Goal: Leave review/rating: Share an evaluation or opinion about a product, service, or content

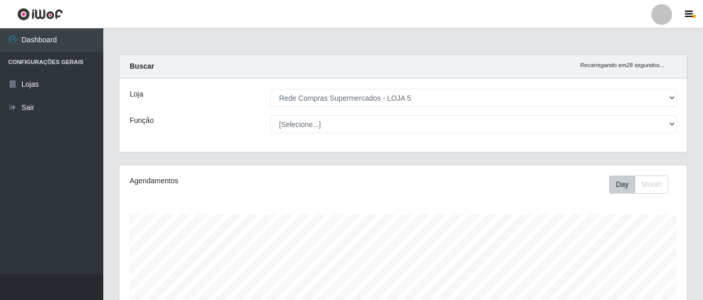
select select "397"
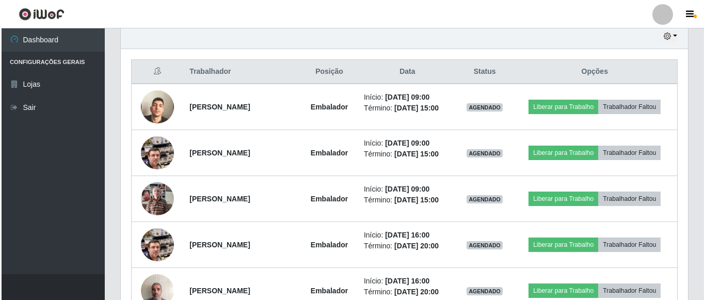
scroll to position [214, 568]
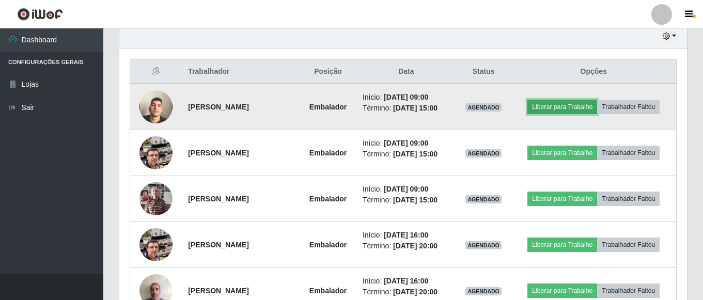
click at [571, 104] on button "Liberar para Trabalho" at bounding box center [562, 107] width 70 height 14
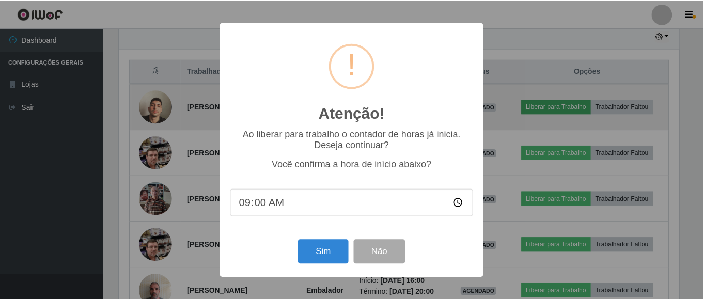
scroll to position [214, 562]
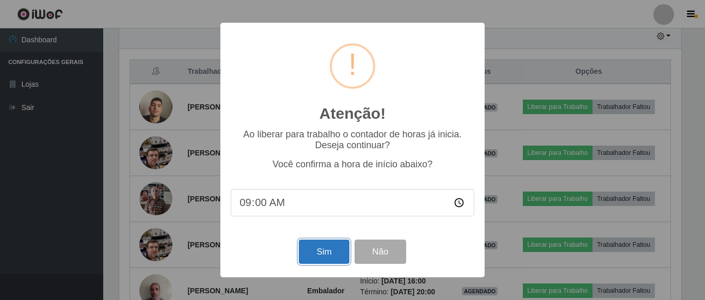
click at [331, 253] on button "Sim" at bounding box center [324, 252] width 50 height 24
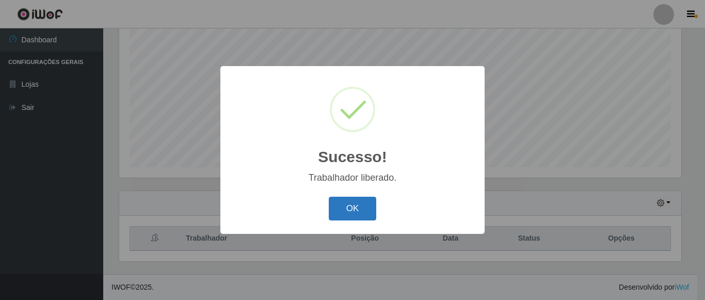
click at [359, 199] on button "OK" at bounding box center [353, 209] width 48 height 24
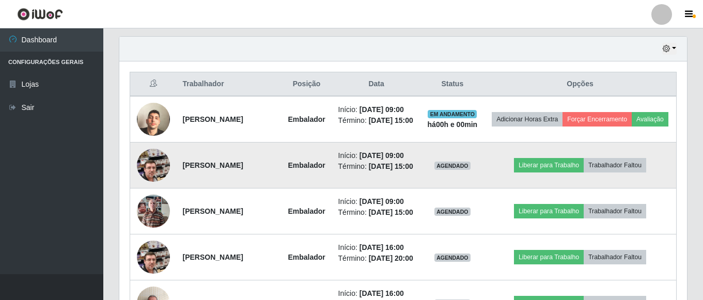
scroll to position [357, 0]
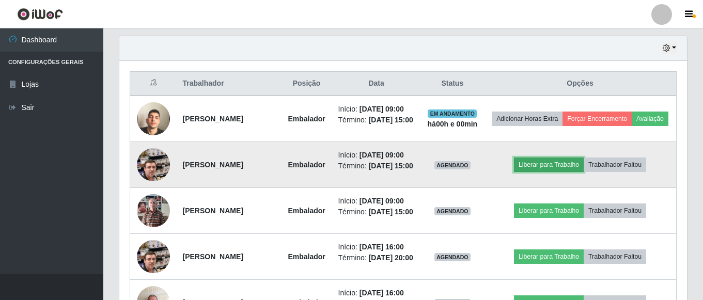
click at [562, 172] on button "Liberar para Trabalho" at bounding box center [549, 165] width 70 height 14
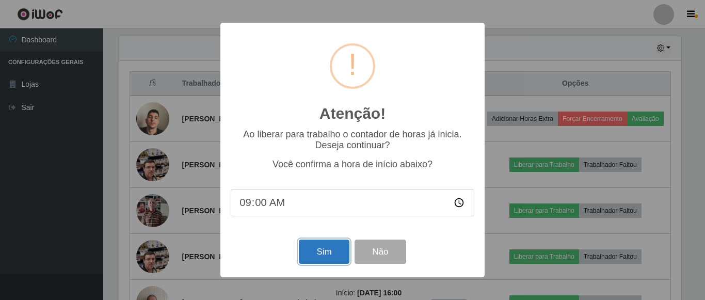
click at [340, 251] on button "Sim" at bounding box center [324, 252] width 50 height 24
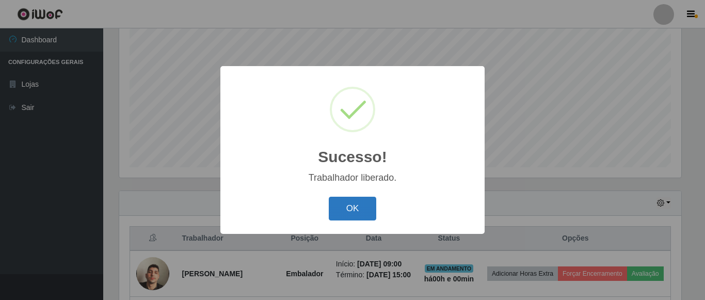
click at [371, 207] on button "OK" at bounding box center [353, 209] width 48 height 24
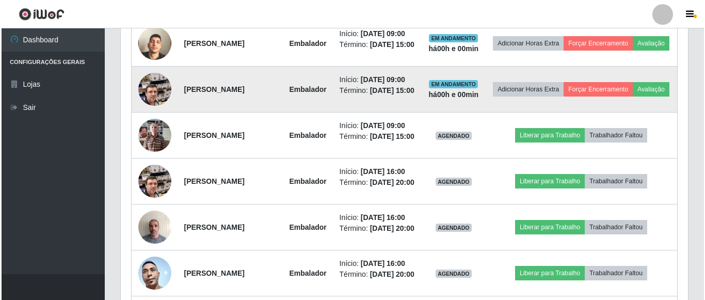
scroll to position [408, 0]
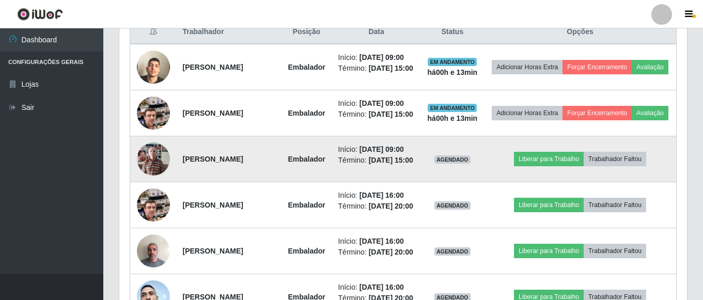
click at [149, 181] on img at bounding box center [153, 159] width 33 height 44
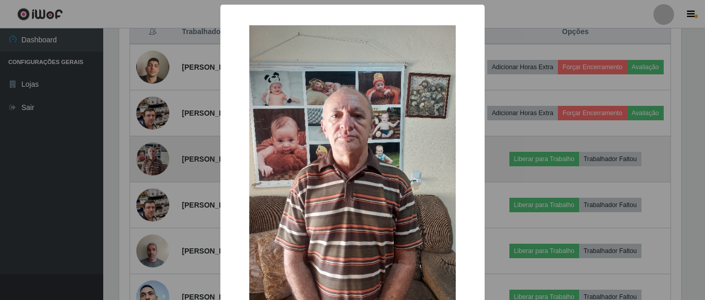
click at [149, 206] on div "× OK Cancel" at bounding box center [352, 150] width 705 height 300
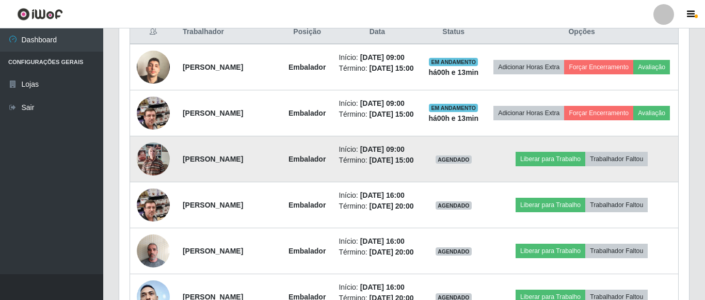
scroll to position [214, 568]
click at [555, 166] on button "Liberar para Trabalho" at bounding box center [549, 159] width 70 height 14
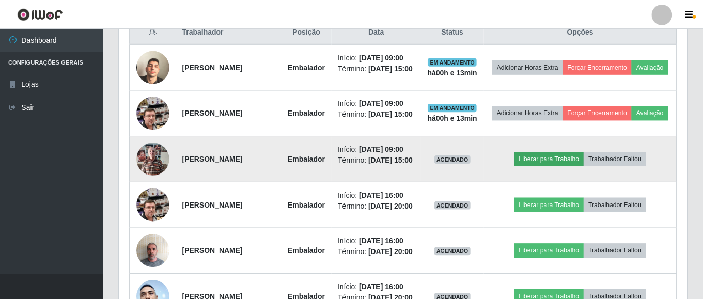
scroll to position [214, 562]
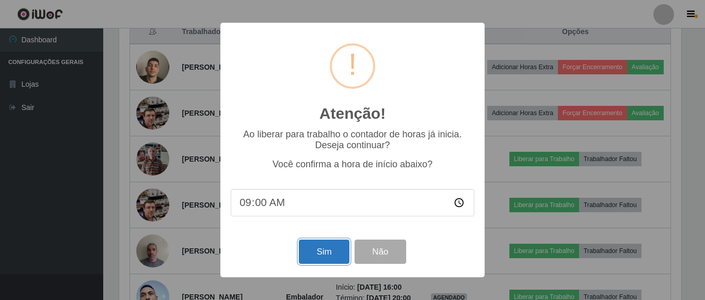
click at [313, 258] on button "Sim" at bounding box center [324, 252] width 50 height 24
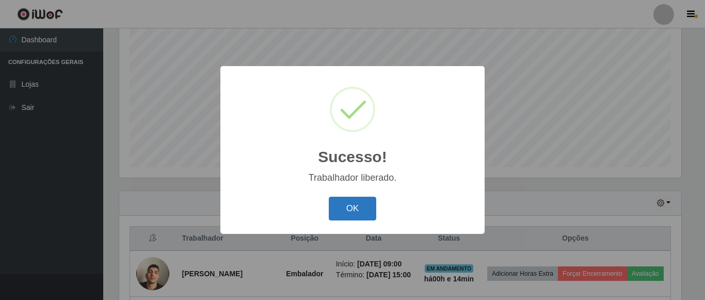
drag, startPoint x: 333, startPoint y: 223, endPoint x: 351, endPoint y: 217, distance: 18.5
click at [351, 217] on div "OK Cancel" at bounding box center [353, 208] width 244 height 29
click at [351, 217] on button "OK" at bounding box center [353, 209] width 48 height 24
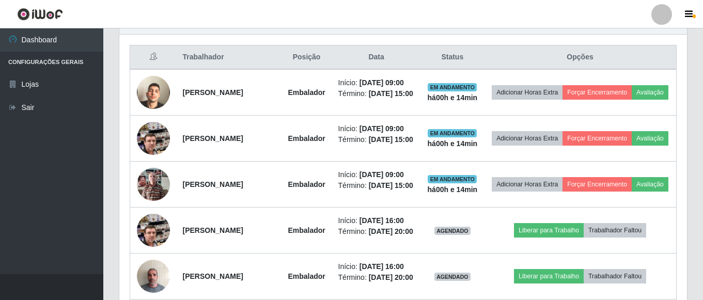
scroll to position [408, 0]
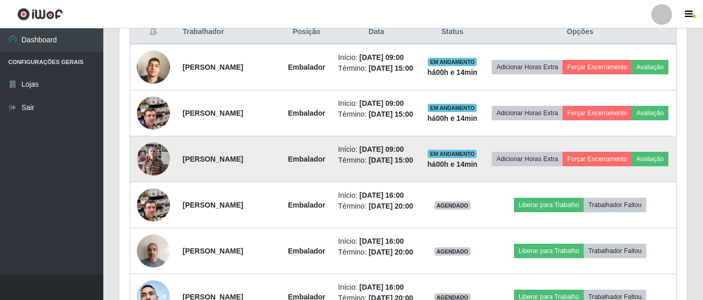
click at [163, 181] on img at bounding box center [153, 159] width 33 height 44
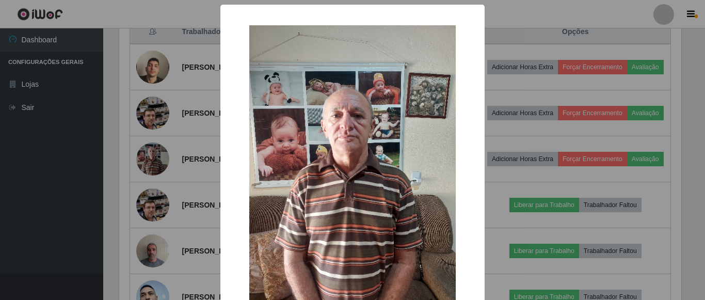
click at [197, 199] on div "× OK Cancel" at bounding box center [352, 150] width 705 height 300
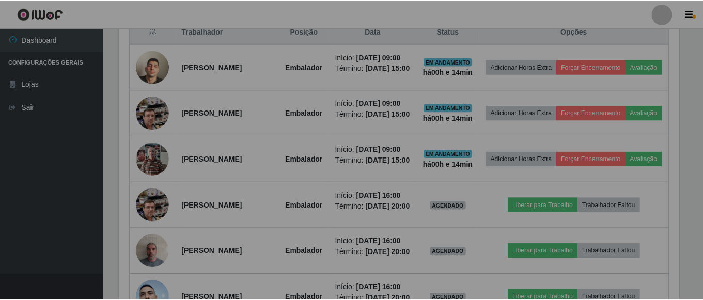
scroll to position [214, 568]
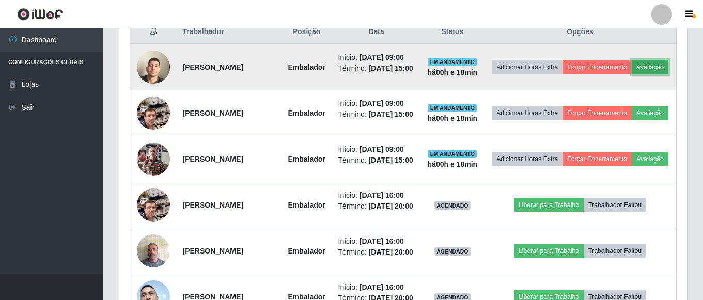
click at [632, 74] on button "Avaliação" at bounding box center [650, 67] width 37 height 14
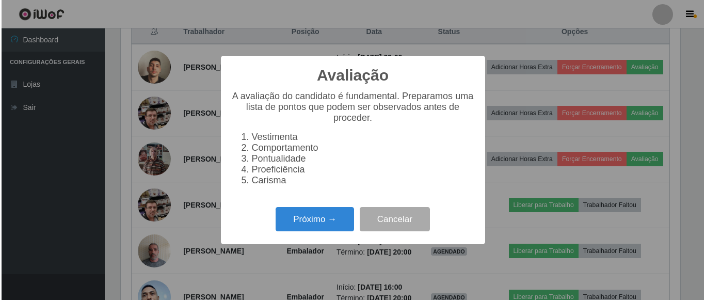
scroll to position [214, 562]
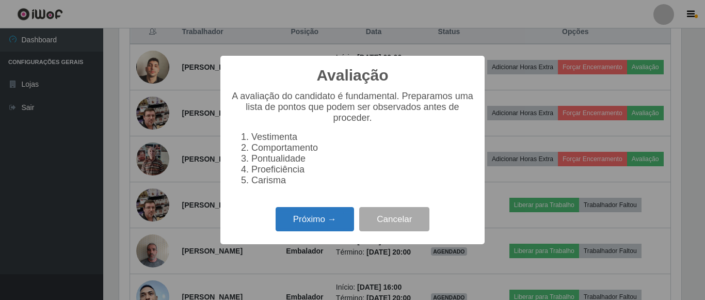
click at [297, 217] on button "Próximo →" at bounding box center [315, 219] width 78 height 24
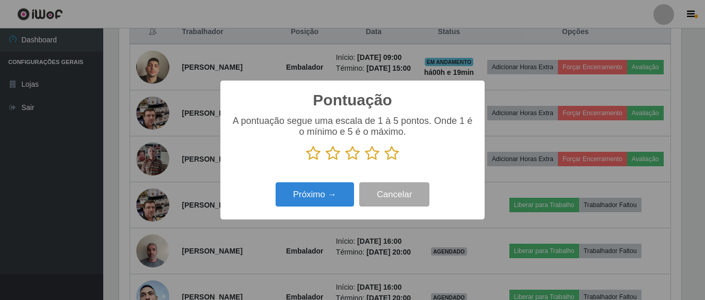
click at [389, 151] on icon at bounding box center [392, 153] width 14 height 15
click at [385, 161] on input "radio" at bounding box center [385, 161] width 0 height 0
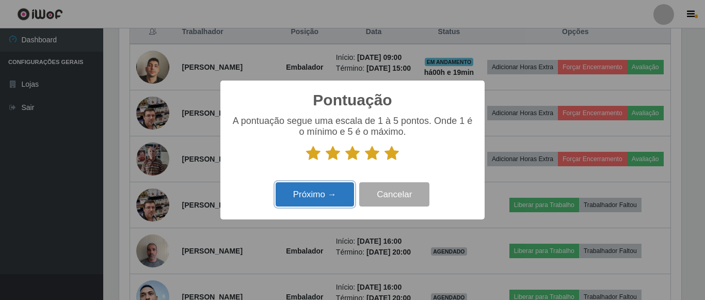
click at [347, 186] on button "Próximo →" at bounding box center [315, 194] width 78 height 24
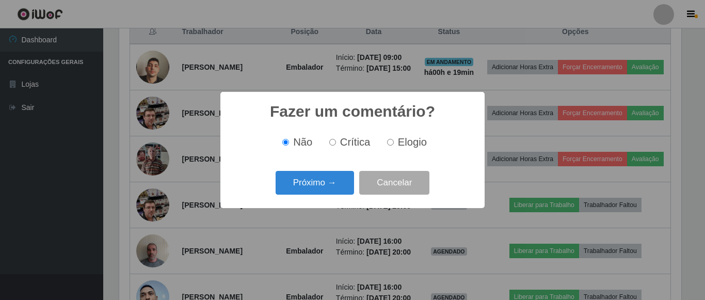
click at [346, 185] on button "Próximo →" at bounding box center [315, 183] width 78 height 24
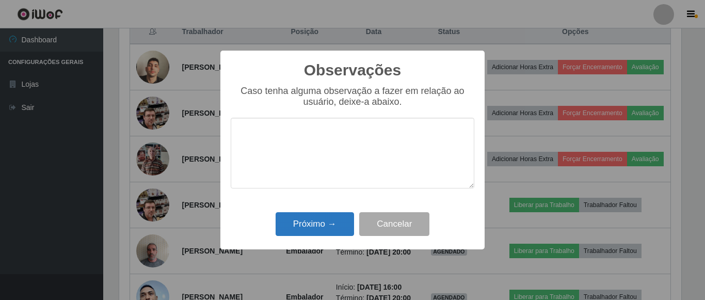
drag, startPoint x: 338, startPoint y: 208, endPoint x: 340, endPoint y: 232, distance: 23.8
click at [338, 210] on div "Observações × Caso tenha alguma observação a fazer em relação ao usuário, deixe…" at bounding box center [353, 150] width 264 height 199
drag, startPoint x: 340, startPoint y: 224, endPoint x: 449, endPoint y: 185, distance: 116.3
click at [340, 224] on button "Próximo →" at bounding box center [315, 224] width 78 height 24
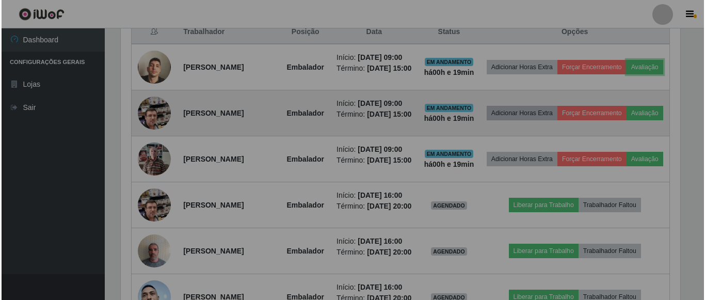
scroll to position [214, 568]
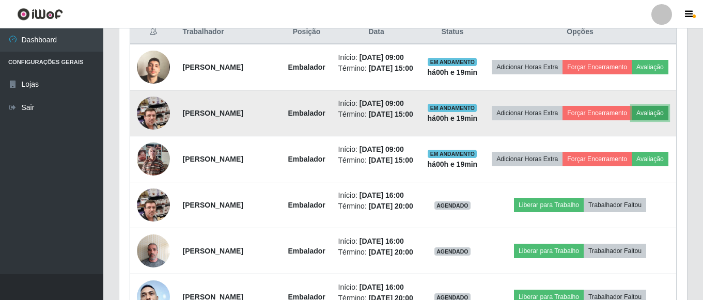
click at [632, 120] on button "Avaliação" at bounding box center [650, 113] width 37 height 14
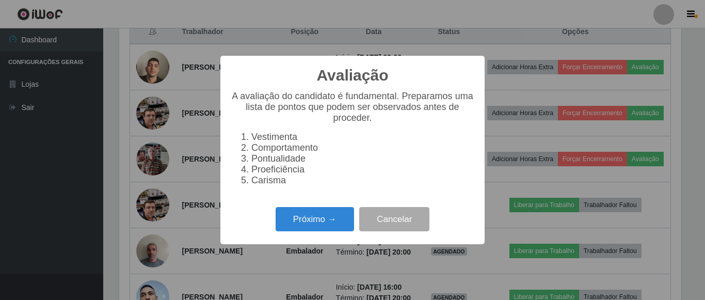
scroll to position [214, 562]
click at [348, 226] on button "Próximo →" at bounding box center [315, 219] width 78 height 24
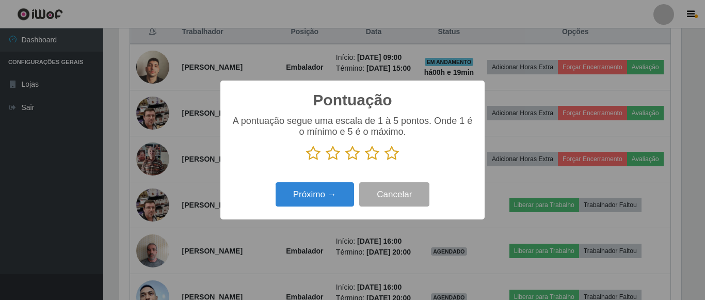
scroll to position [516199, 515851]
click at [392, 156] on icon at bounding box center [392, 153] width 14 height 15
click at [385, 161] on input "radio" at bounding box center [385, 161] width 0 height 0
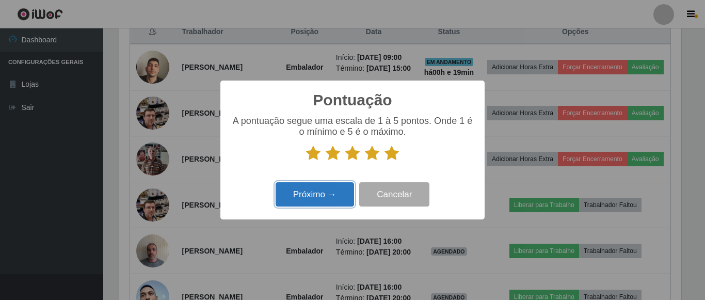
click at [337, 187] on button "Próximo →" at bounding box center [315, 194] width 78 height 24
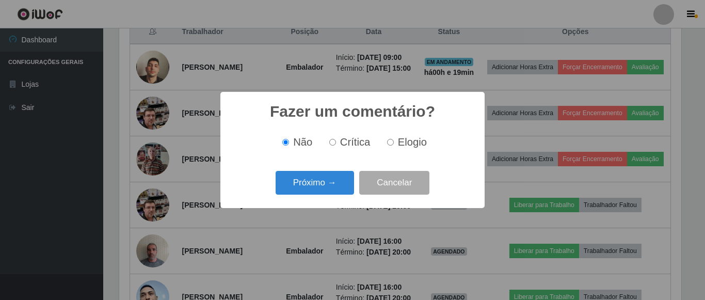
click at [337, 187] on button "Próximo →" at bounding box center [315, 183] width 78 height 24
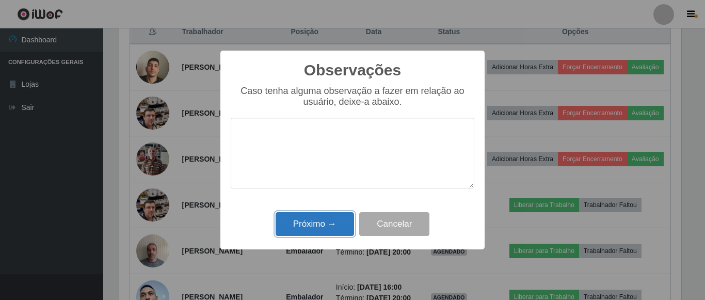
click at [335, 222] on button "Próximo →" at bounding box center [315, 224] width 78 height 24
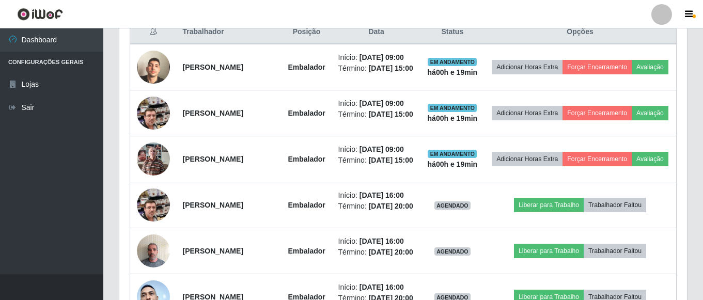
scroll to position [214, 568]
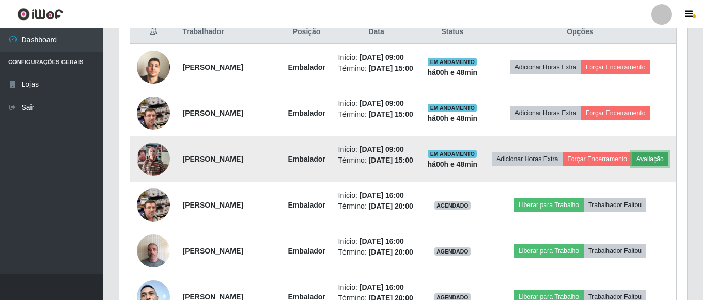
click at [632, 166] on button "Avaliação" at bounding box center [650, 159] width 37 height 14
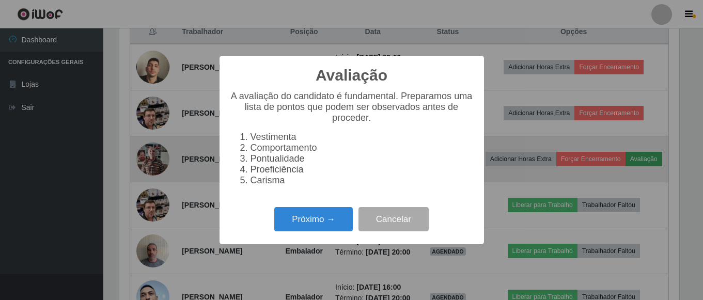
scroll to position [214, 562]
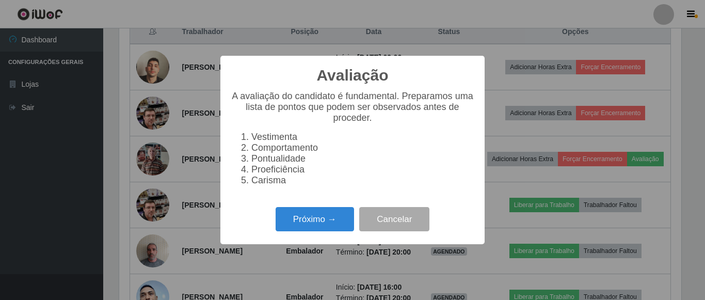
click at [522, 154] on div "Avaliação × A avaliação do candidato é fundamental. Preparamos uma lista de pon…" at bounding box center [352, 150] width 705 height 300
click at [558, 168] on div "Avaliação × A avaliação do candidato é fundamental. Preparamos uma lista de pon…" at bounding box center [352, 150] width 705 height 300
click at [411, 216] on button "Cancelar" at bounding box center [394, 219] width 70 height 24
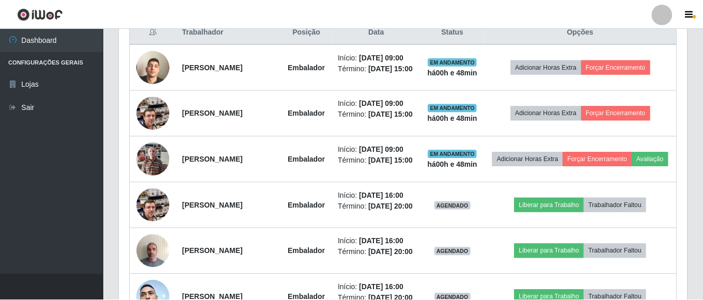
scroll to position [214, 568]
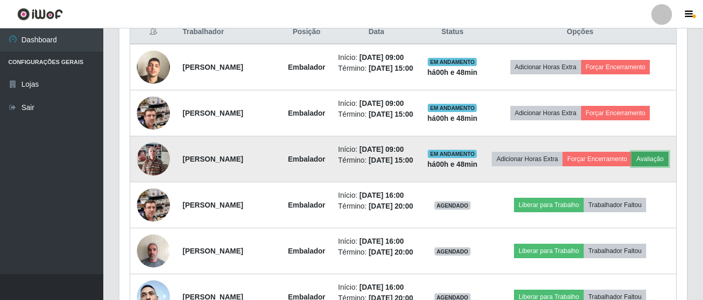
click at [632, 166] on button "Avaliação" at bounding box center [650, 159] width 37 height 14
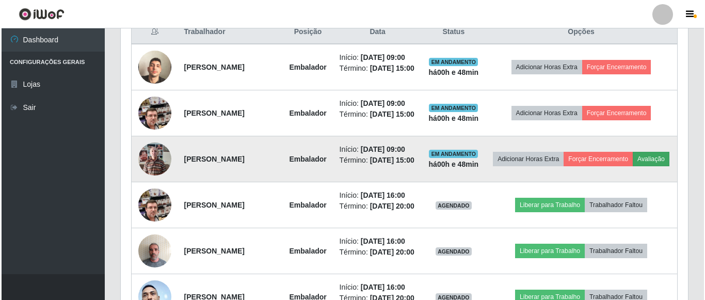
scroll to position [214, 562]
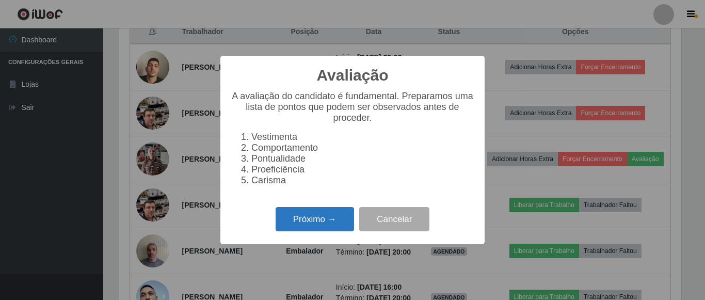
click at [340, 231] on button "Próximo →" at bounding box center [315, 219] width 78 height 24
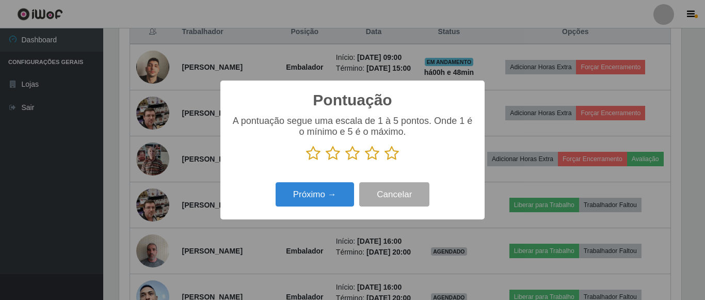
scroll to position [516199, 515851]
click at [394, 151] on icon at bounding box center [392, 153] width 14 height 15
click at [385, 161] on input "radio" at bounding box center [385, 161] width 0 height 0
drag, startPoint x: 322, startPoint y: 173, endPoint x: 319, endPoint y: 187, distance: 14.3
click at [322, 178] on div "Pontuação × A pontuação segue uma escala de 1 à 5 pontos. Onde 1 é o mínimo e 5…" at bounding box center [353, 150] width 264 height 139
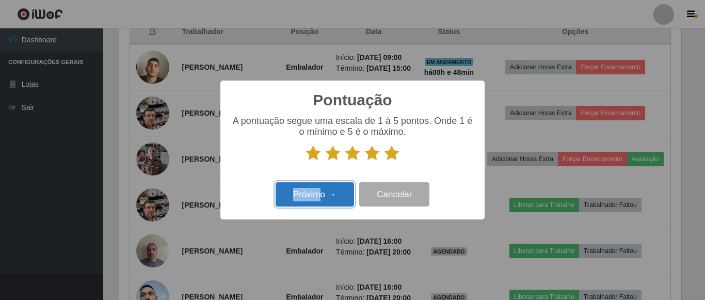
click at [319, 187] on button "Próximo →" at bounding box center [315, 194] width 78 height 24
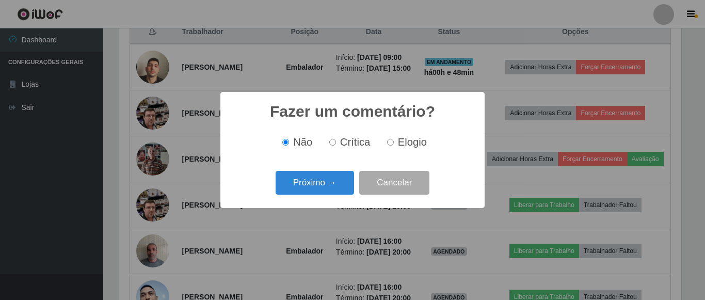
click at [319, 187] on button "Próximo →" at bounding box center [315, 183] width 78 height 24
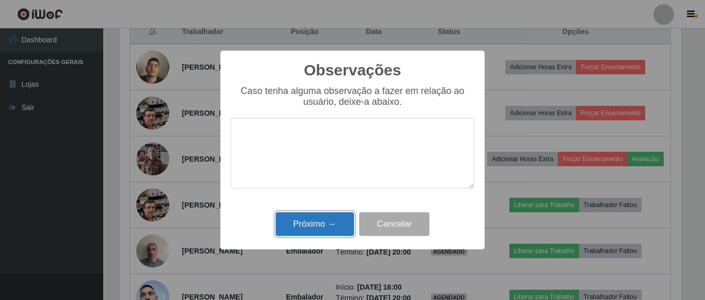
click at [319, 224] on button "Próximo →" at bounding box center [315, 224] width 78 height 24
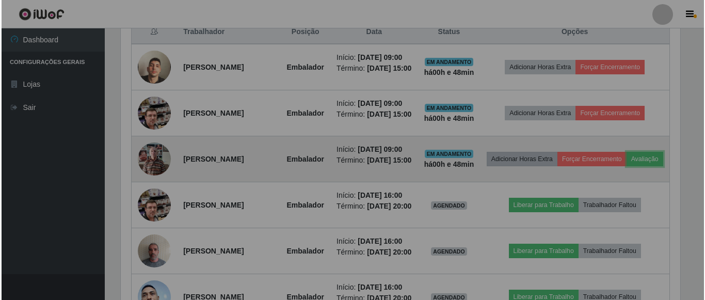
scroll to position [214, 568]
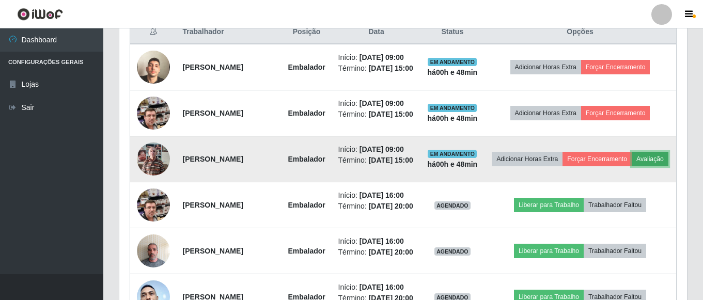
click at [632, 166] on button "Avaliação" at bounding box center [650, 159] width 37 height 14
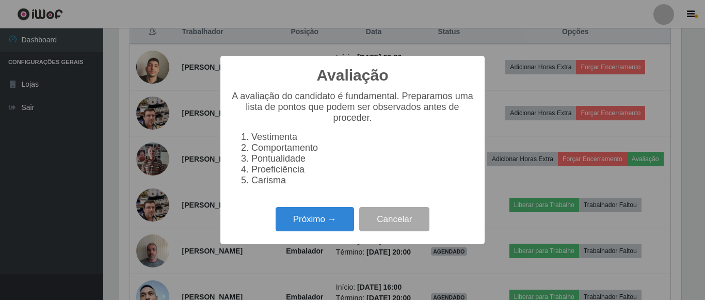
scroll to position [214, 562]
click at [316, 222] on button "Próximo →" at bounding box center [315, 219] width 78 height 24
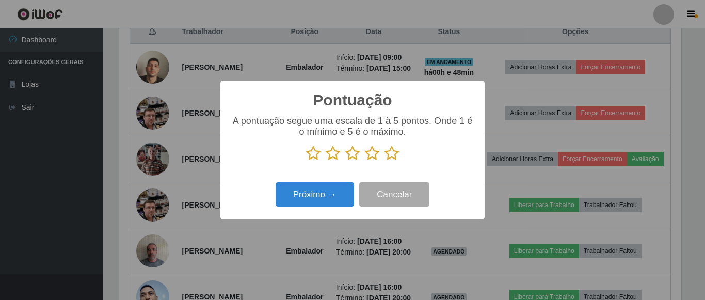
click at [394, 154] on icon at bounding box center [392, 153] width 14 height 15
click at [385, 161] on input "radio" at bounding box center [385, 161] width 0 height 0
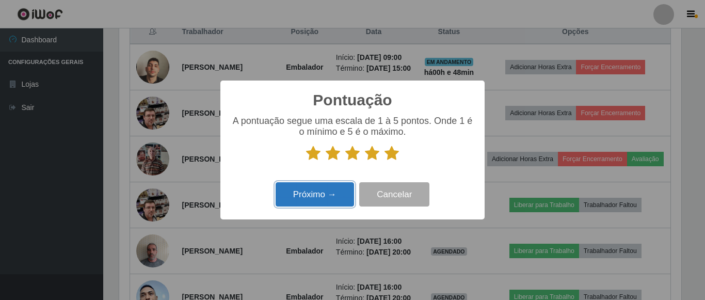
click at [322, 184] on button "Próximo →" at bounding box center [315, 194] width 78 height 24
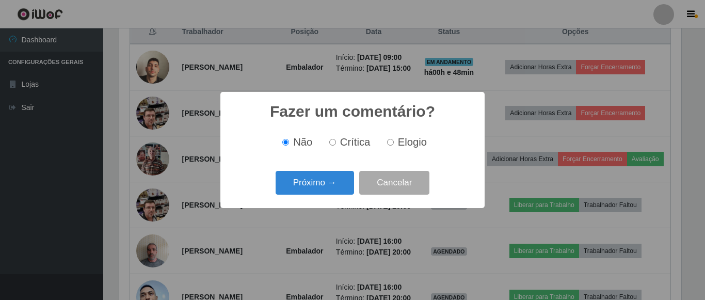
click at [322, 184] on button "Próximo →" at bounding box center [315, 183] width 78 height 24
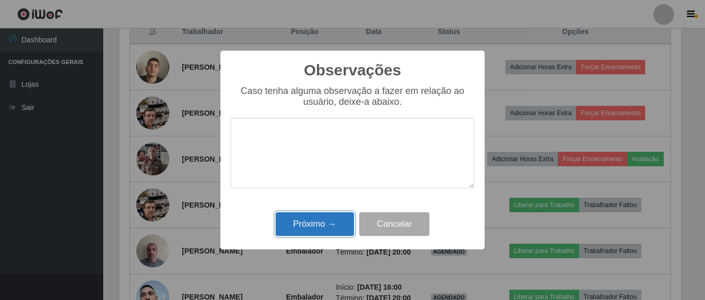
click at [323, 230] on button "Próximo →" at bounding box center [315, 224] width 78 height 24
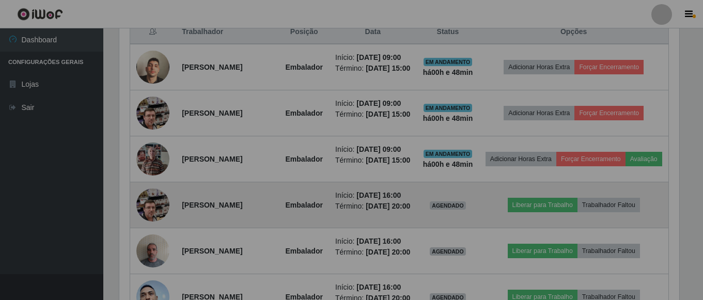
scroll to position [214, 568]
